Goal: Task Accomplishment & Management: Use online tool/utility

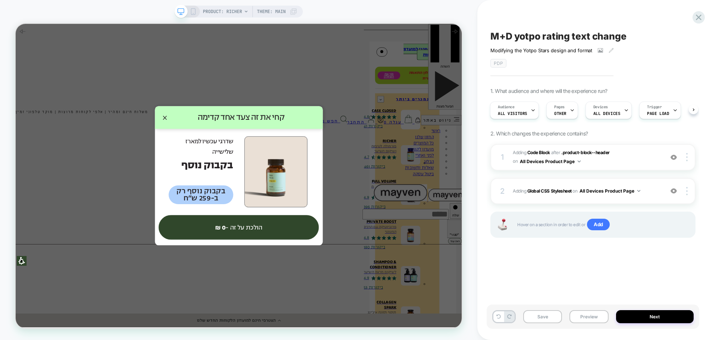
click at [192, 14] on icon at bounding box center [193, 11] width 7 height 7
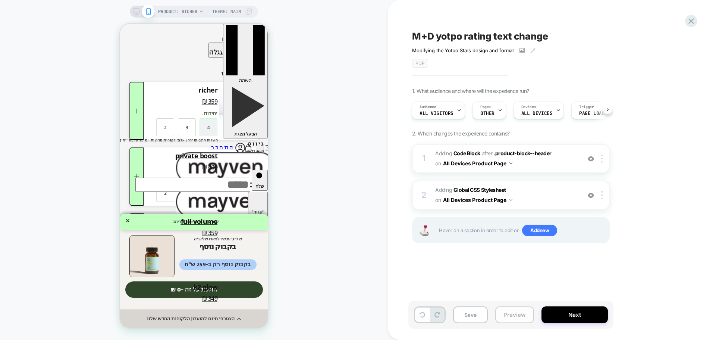
click at [506, 316] on button "Preview" at bounding box center [514, 314] width 39 height 17
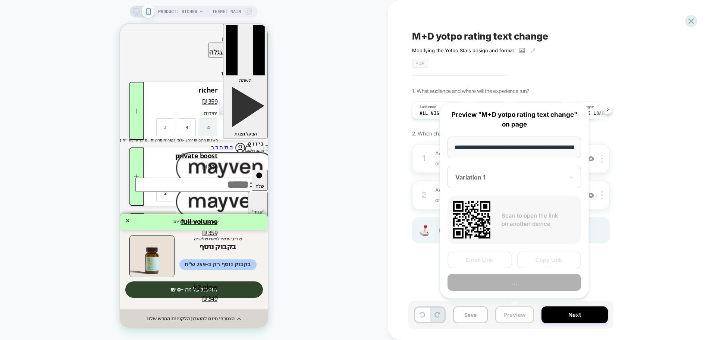
scroll to position [0, 63]
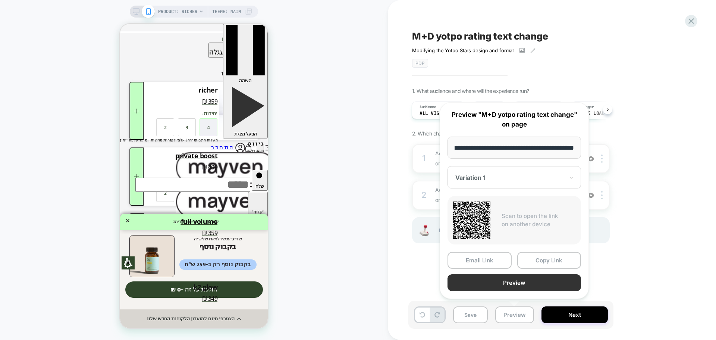
click at [509, 281] on button "Preview" at bounding box center [513, 282] width 133 height 17
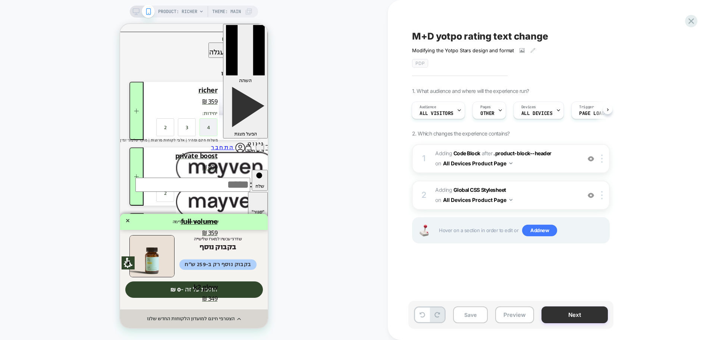
click at [570, 312] on button "Next" at bounding box center [574, 314] width 66 height 17
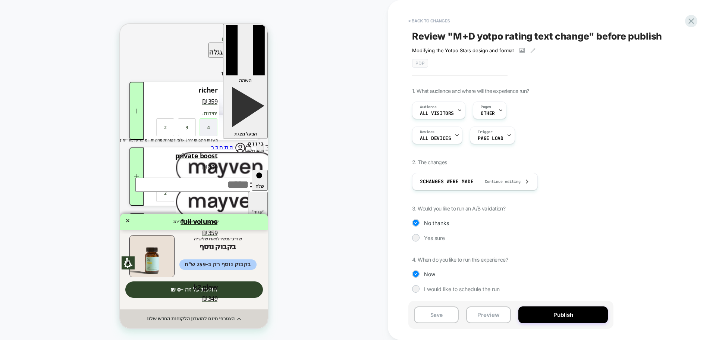
scroll to position [1, 0]
click at [431, 238] on span "Yes sure" at bounding box center [434, 236] width 21 height 6
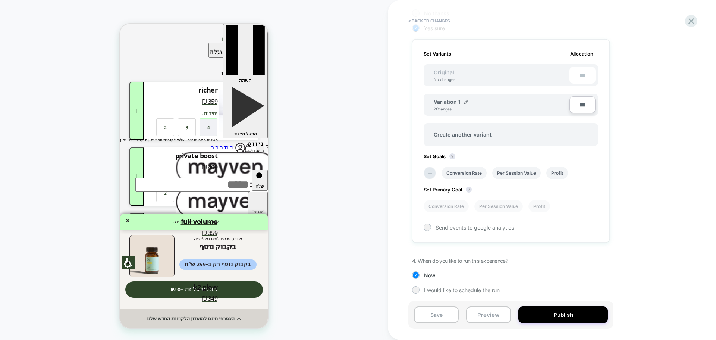
scroll to position [212, 0]
click at [464, 289] on span "I would like to schedule the run" at bounding box center [462, 287] width 76 height 6
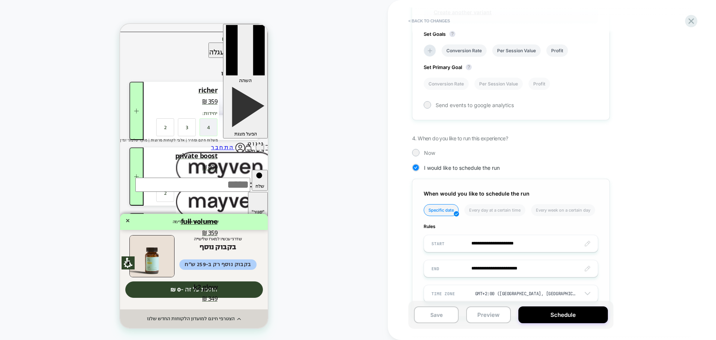
scroll to position [358, 0]
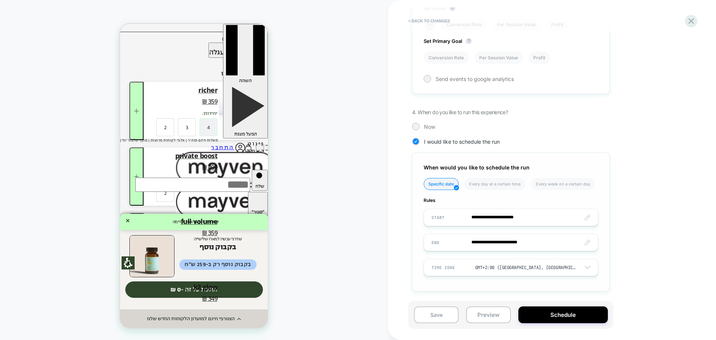
click at [508, 221] on input "**********" at bounding box center [511, 217] width 174 height 18
click at [500, 244] on input "**********" at bounding box center [511, 242] width 174 height 18
click at [440, 182] on td "14" at bounding box center [440, 181] width 12 height 10
click at [548, 245] on input "**********" at bounding box center [511, 242] width 174 height 18
click at [486, 230] on td "7:45 AM" at bounding box center [478, 225] width 88 height 10
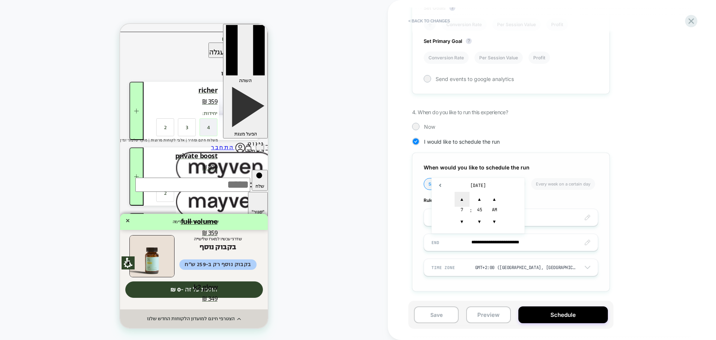
click at [462, 195] on span "▲" at bounding box center [461, 199] width 15 height 15
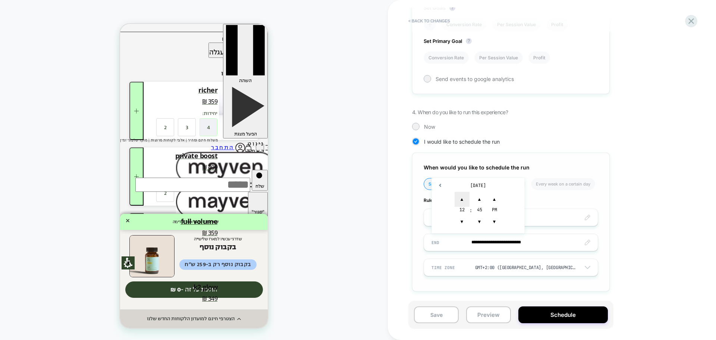
click at [462, 195] on span "▲" at bounding box center [461, 199] width 15 height 15
click at [461, 223] on span "▼" at bounding box center [461, 221] width 15 height 15
click at [478, 197] on span "▲" at bounding box center [479, 199] width 15 height 15
click at [480, 227] on span "▼" at bounding box center [479, 221] width 15 height 15
click at [479, 227] on span "▼" at bounding box center [479, 221] width 15 height 15
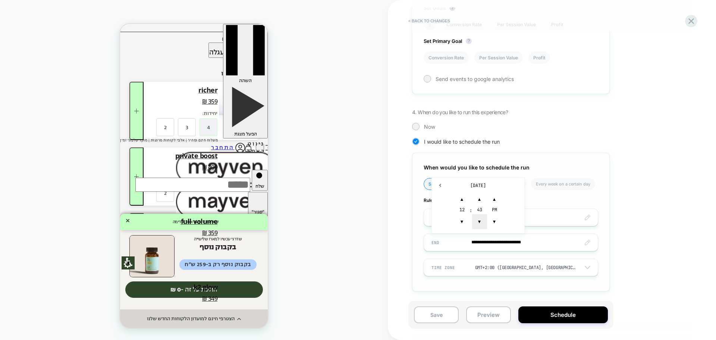
click at [479, 227] on span "▼" at bounding box center [479, 221] width 15 height 15
click at [481, 225] on span "▼" at bounding box center [479, 221] width 15 height 15
click at [498, 224] on span "▼" at bounding box center [494, 221] width 15 height 15
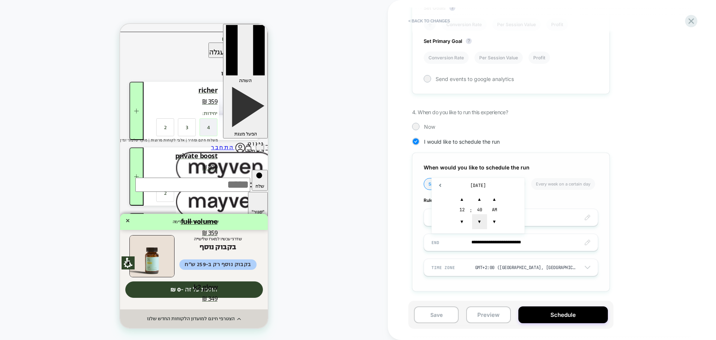
click at [482, 224] on span "▼" at bounding box center [479, 221] width 15 height 15
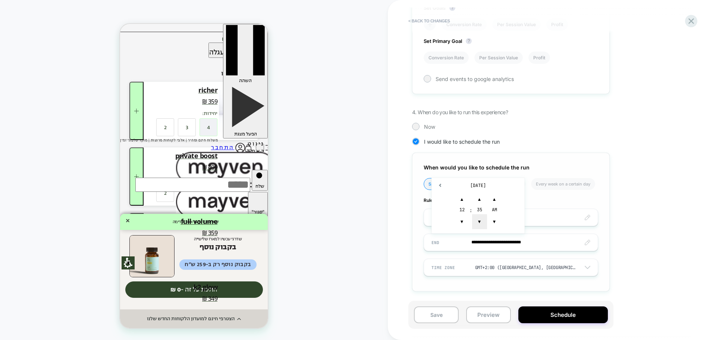
click at [482, 224] on span "▼" at bounding box center [479, 221] width 15 height 15
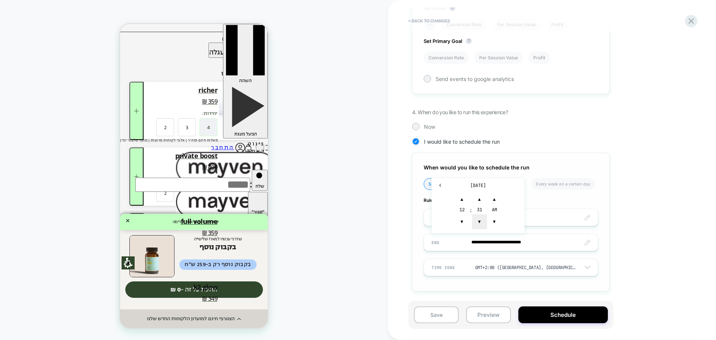
type input "**********"
click at [579, 314] on button "Schedule" at bounding box center [562, 314] width 89 height 17
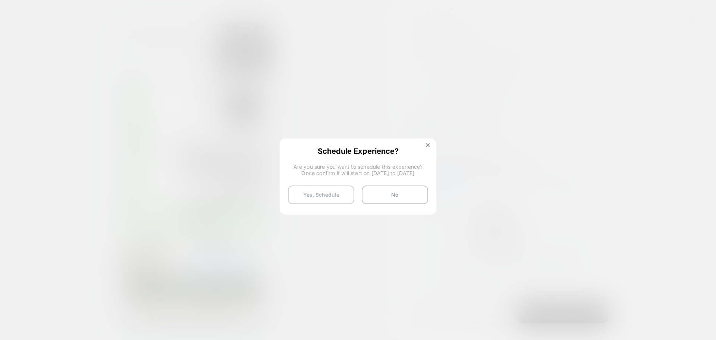
click at [313, 199] on button "Yes, Schedule" at bounding box center [321, 194] width 66 height 19
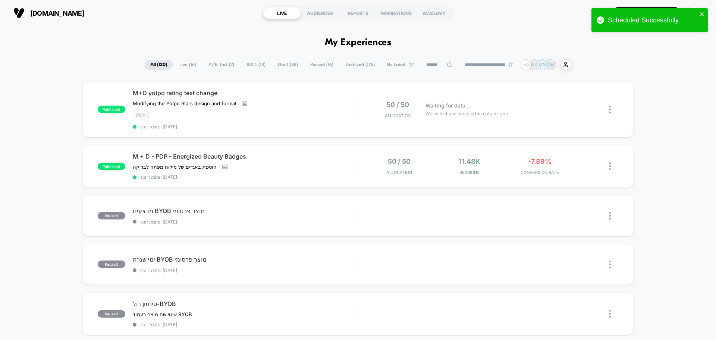
click at [222, 66] on span "A/B Test ( 2 )" at bounding box center [221, 65] width 37 height 10
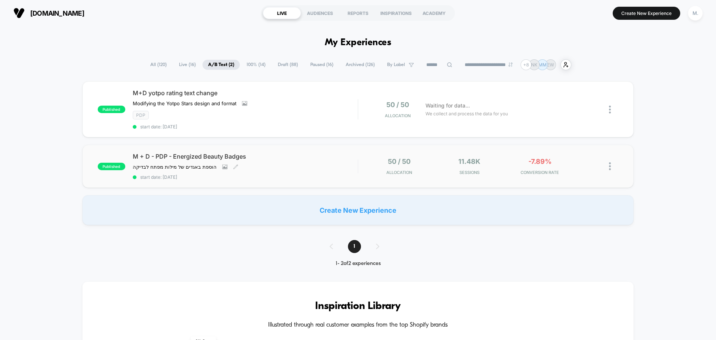
click at [286, 170] on div "הוספת באגדים של מילות מפתח לבדיקה Click to view images Click to edit experience…" at bounding box center [211, 167] width 157 height 6
